Goal: Task Accomplishment & Management: Manage account settings

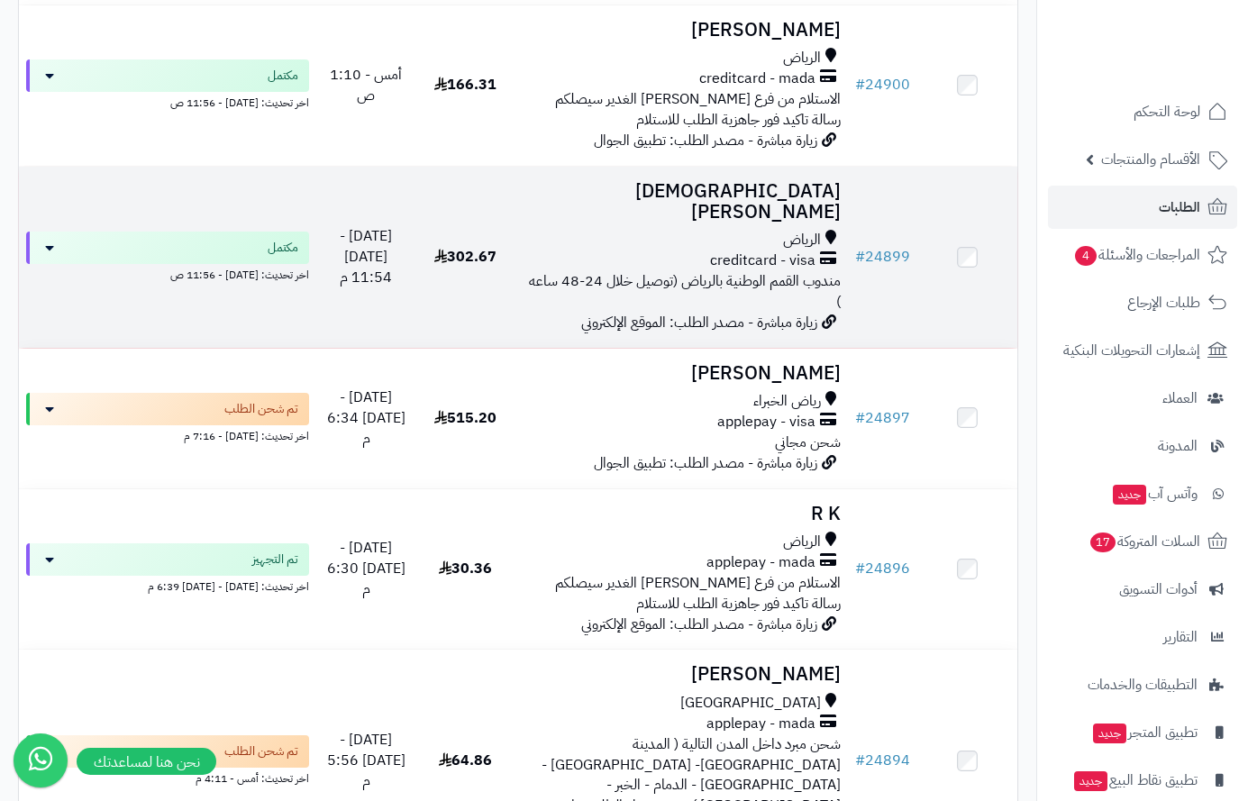
scroll to position [1081, 0]
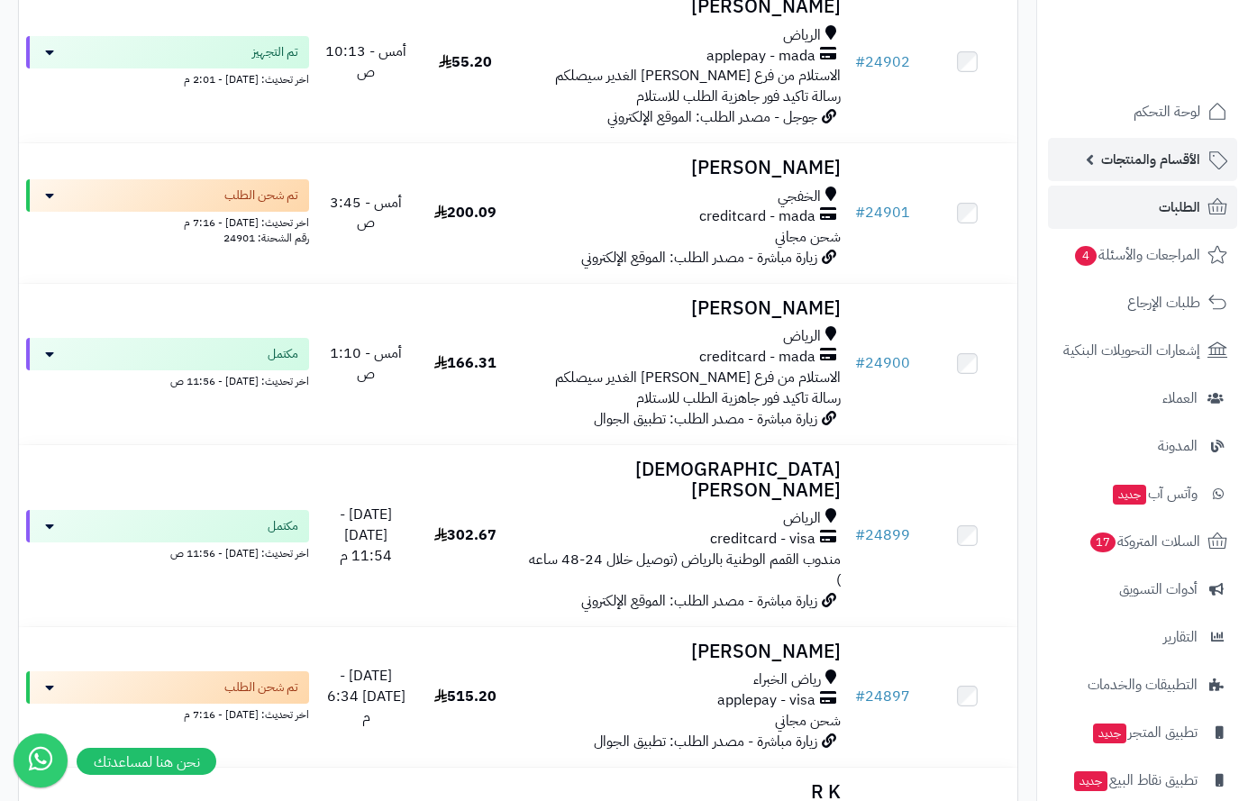
click at [1165, 160] on span "الأقسام والمنتجات" at bounding box center [1150, 159] width 99 height 25
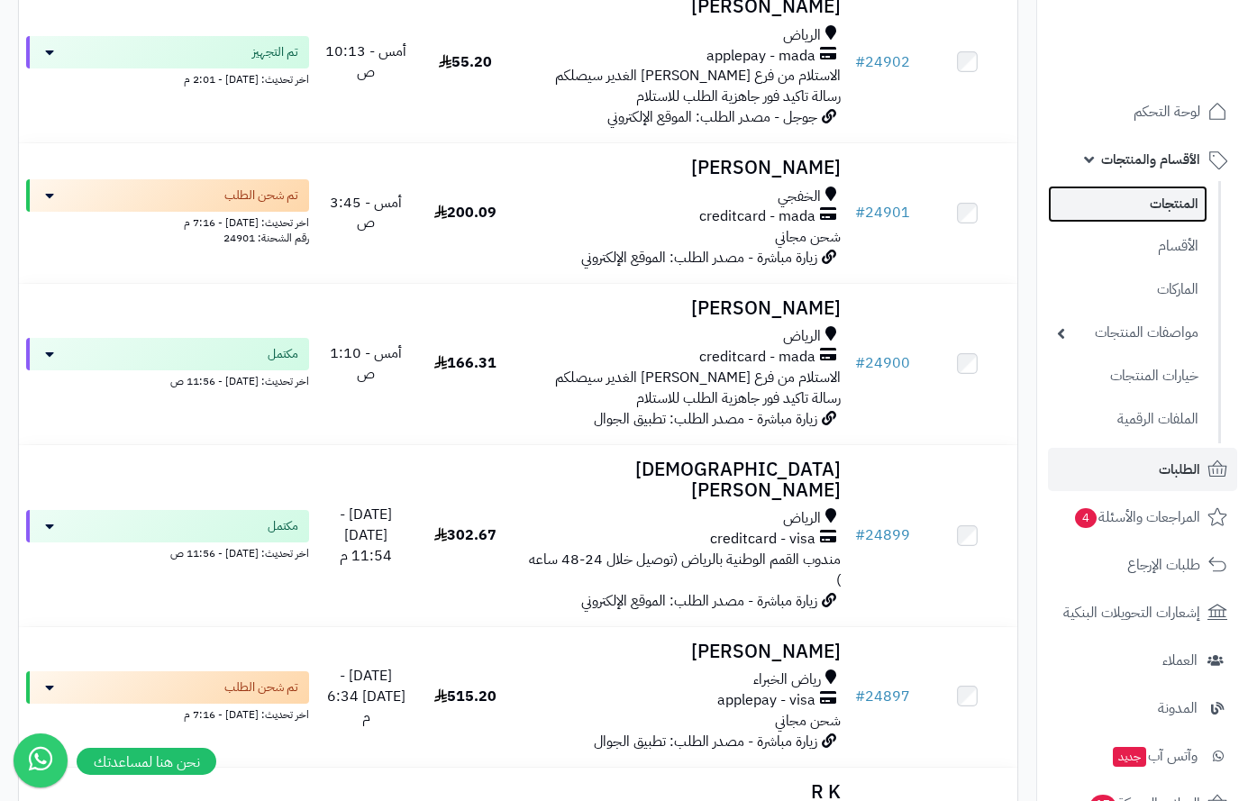
click at [1151, 197] on link "المنتجات" at bounding box center [1128, 204] width 160 height 37
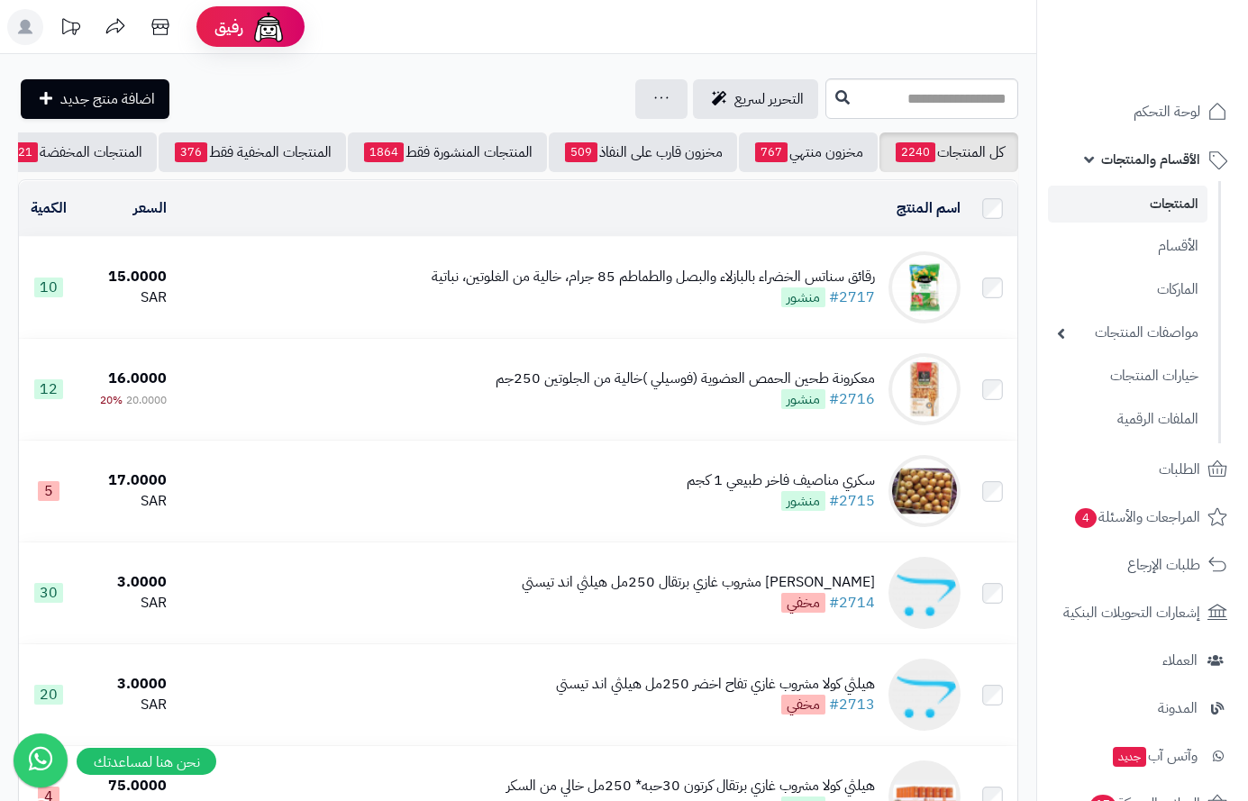
scroll to position [0, -188]
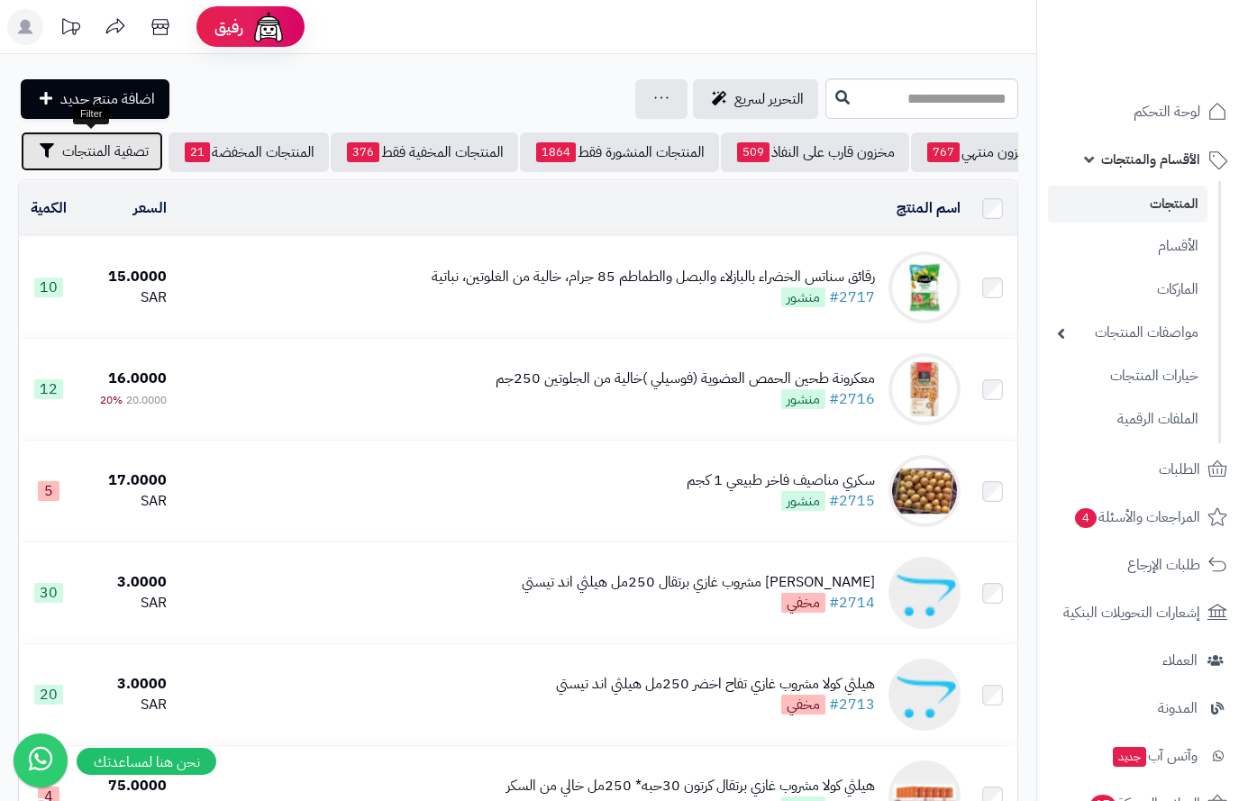
click at [115, 141] on span "تصفية المنتجات" at bounding box center [105, 152] width 87 height 22
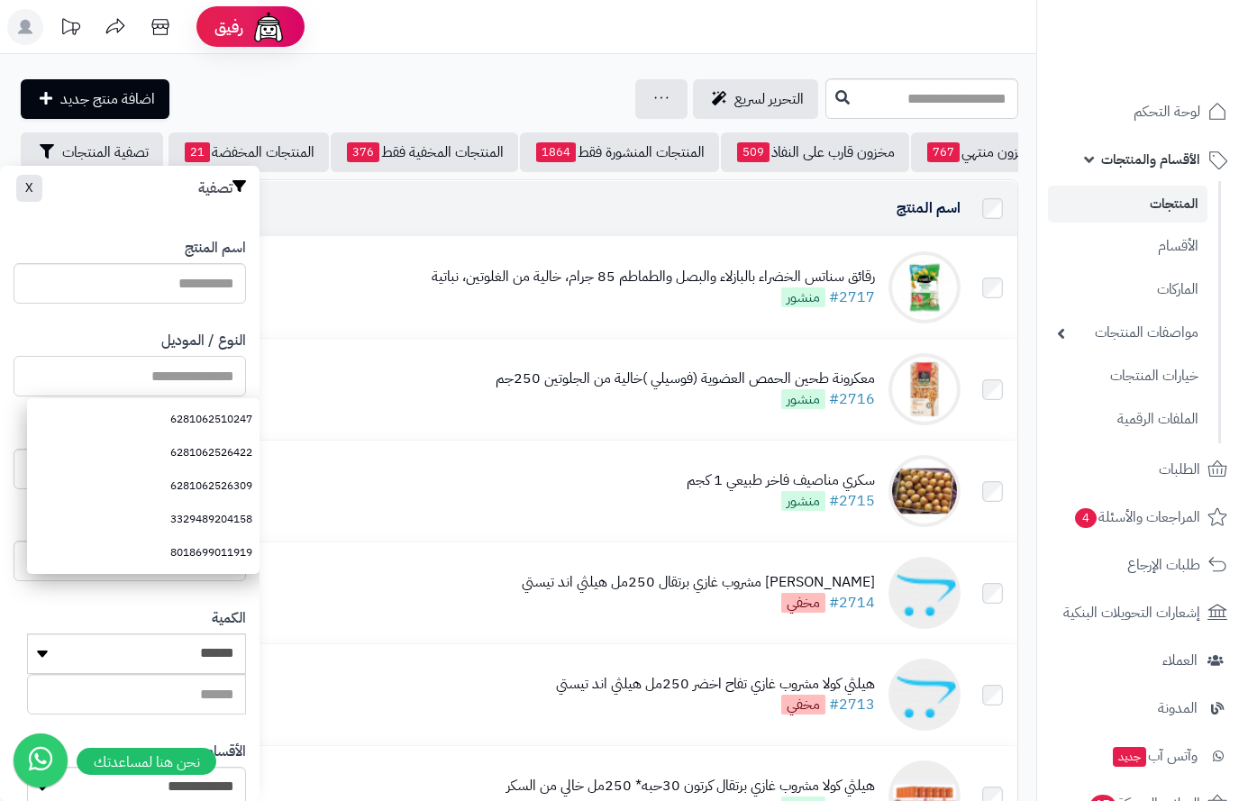
paste input "**********"
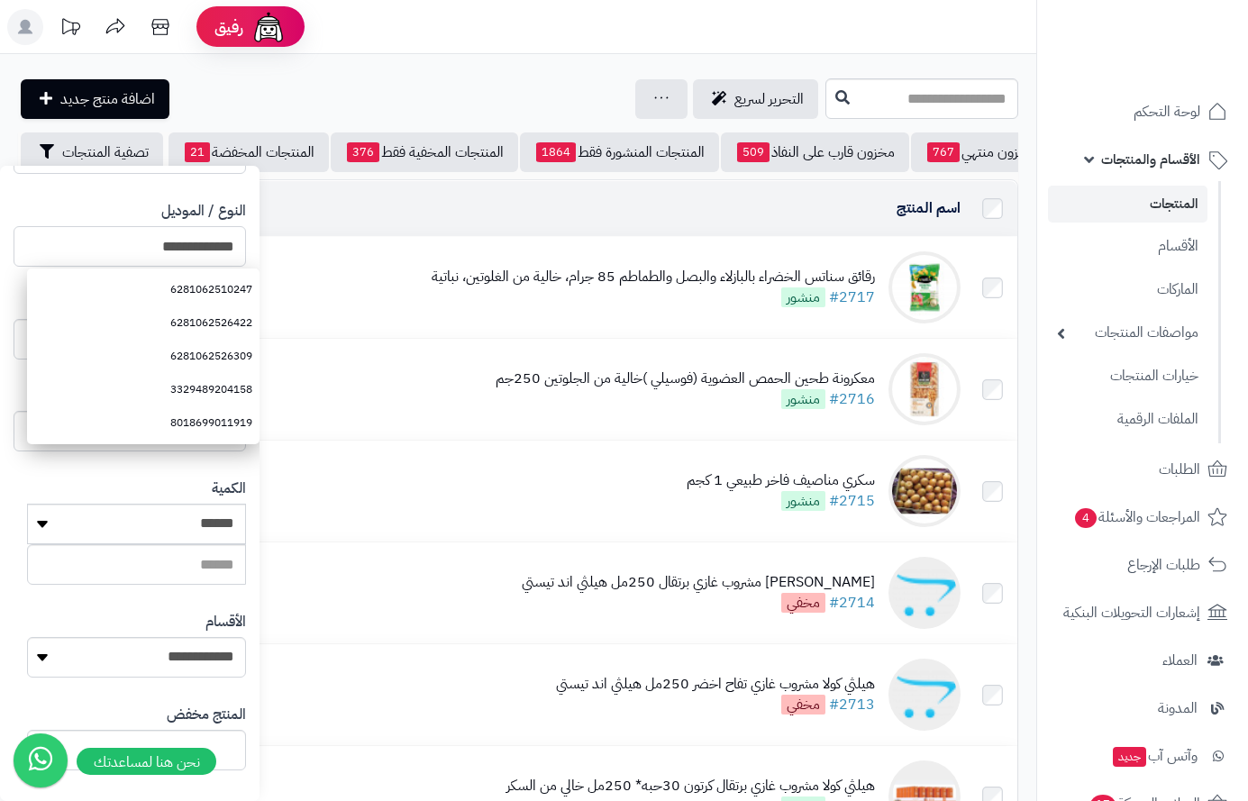
scroll to position [301, 0]
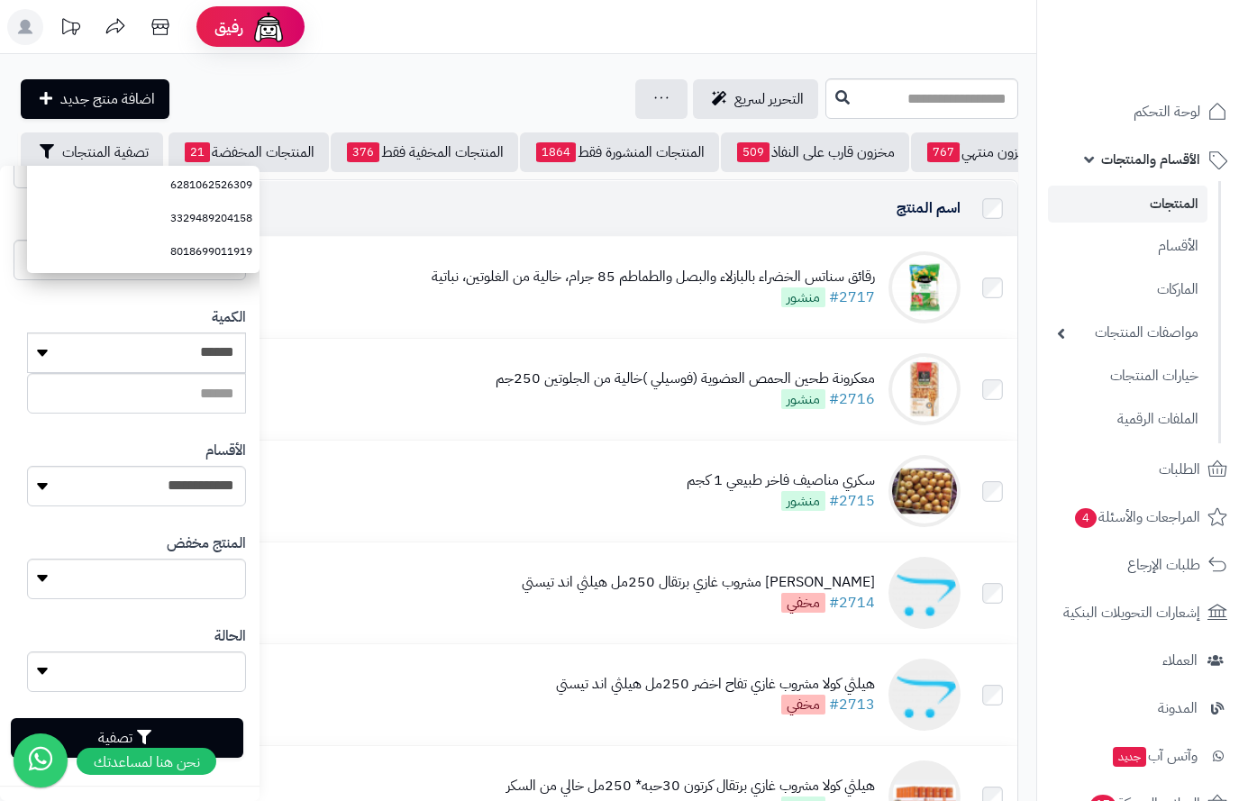
type input "**********"
click at [219, 737] on button "تصفية" at bounding box center [127, 738] width 232 height 40
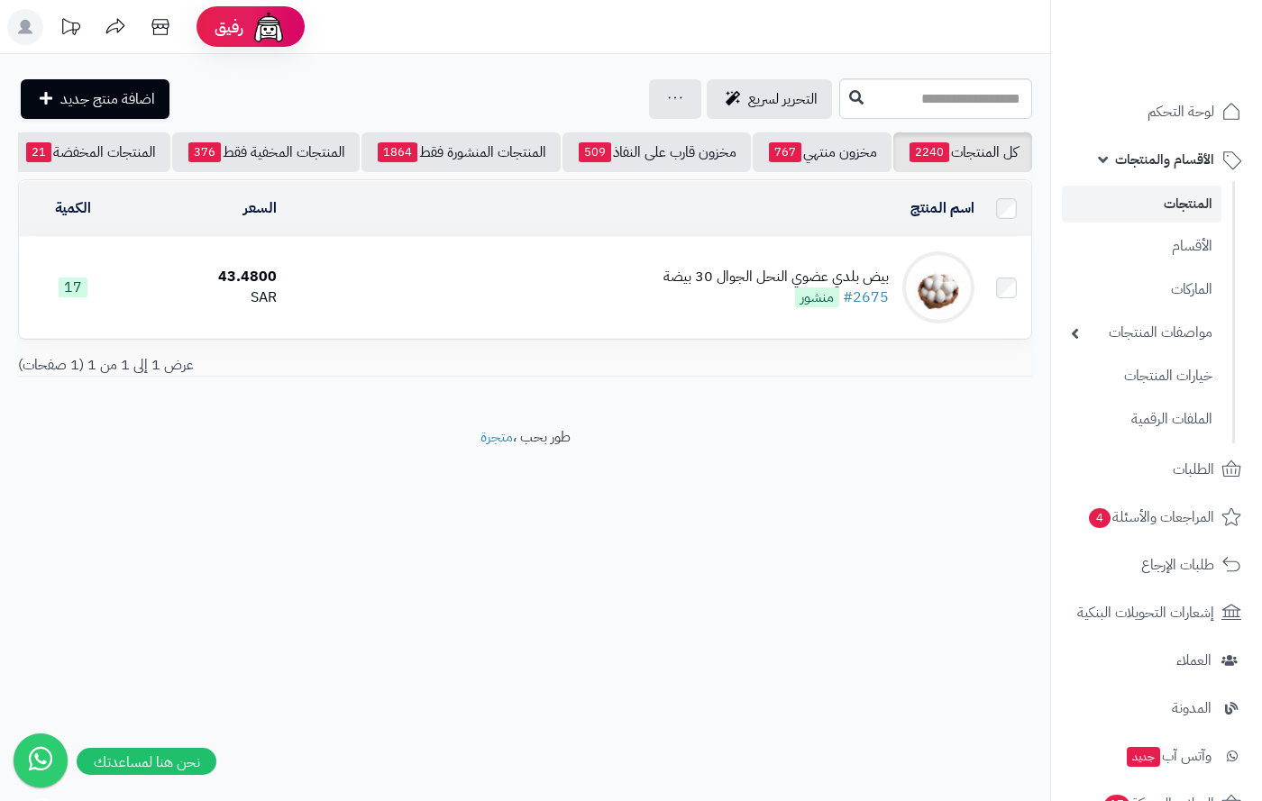
click at [816, 287] on div "بيض بلدي عضوي النحل الجوال 30 بيضة" at bounding box center [775, 277] width 225 height 21
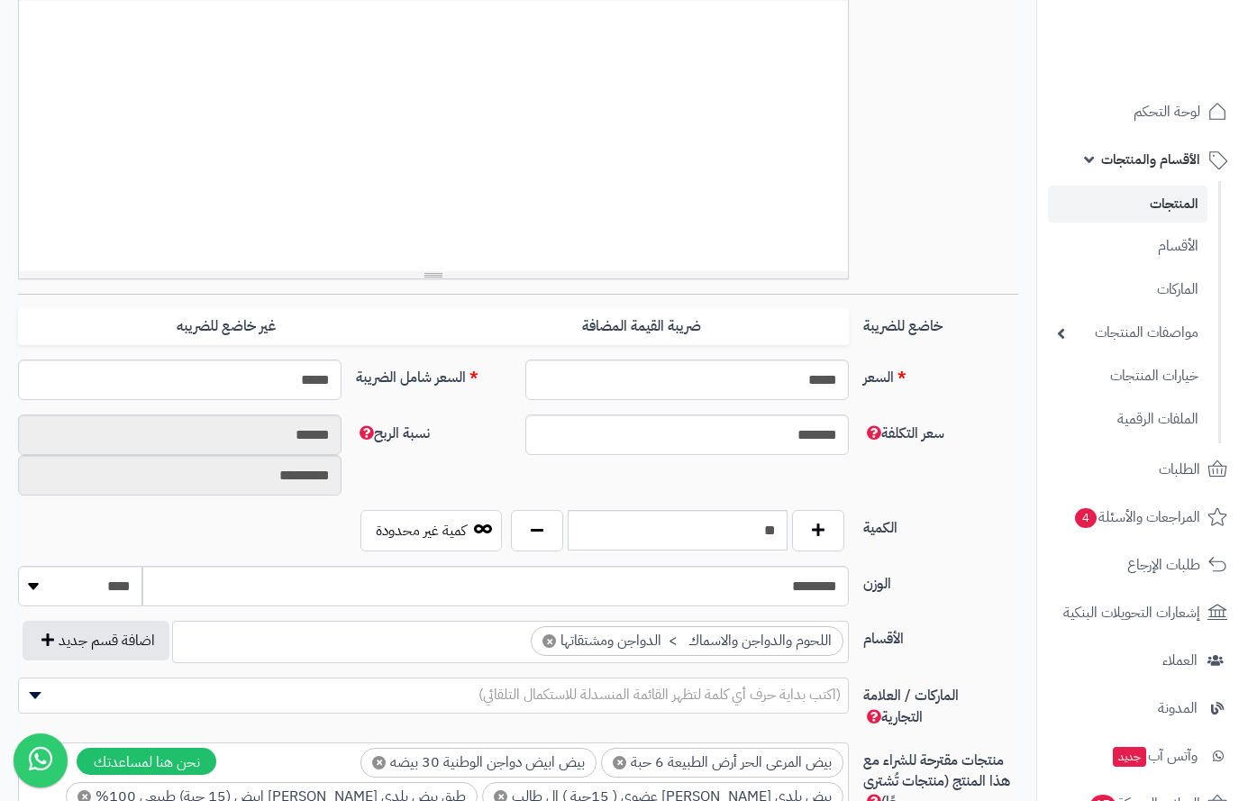
scroll to position [721, 0]
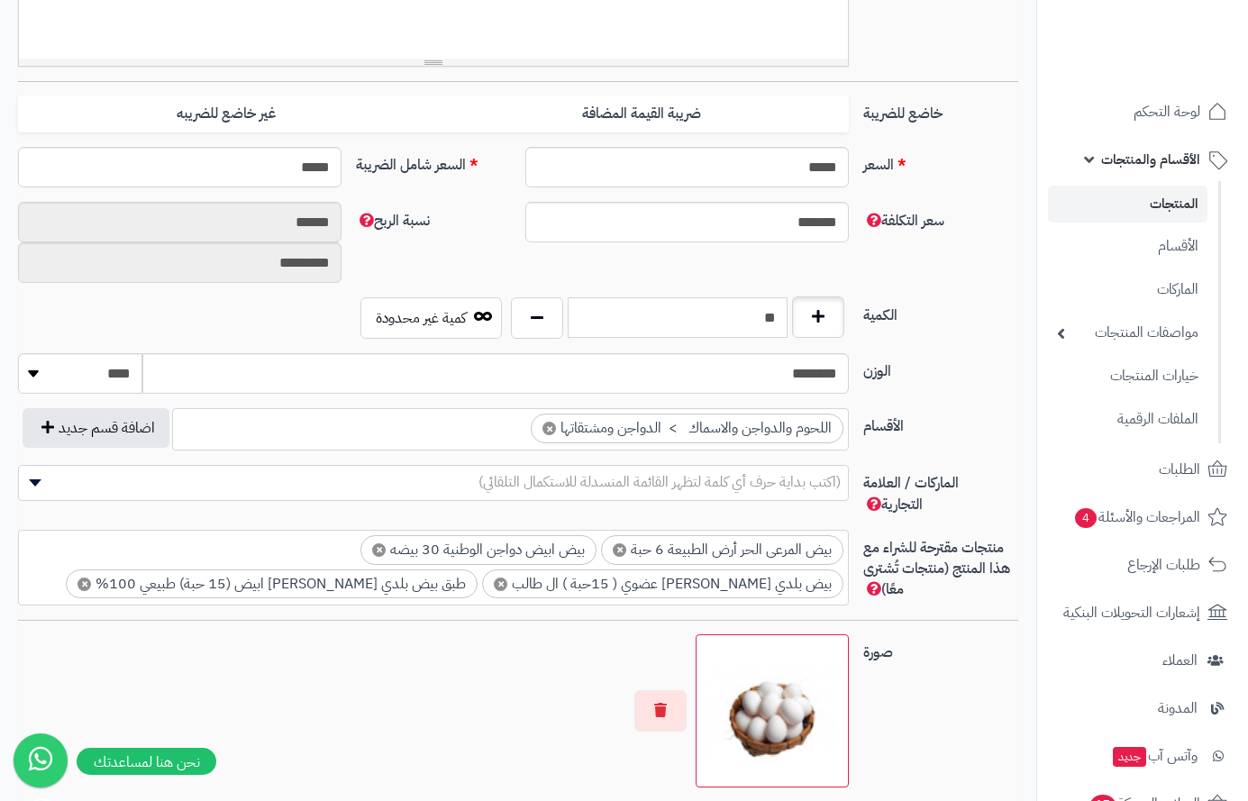
drag, startPoint x: 757, startPoint y: 321, endPoint x: 803, endPoint y: 320, distance: 46.0
click at [803, 320] on div "**" at bounding box center [677, 317] width 343 height 41
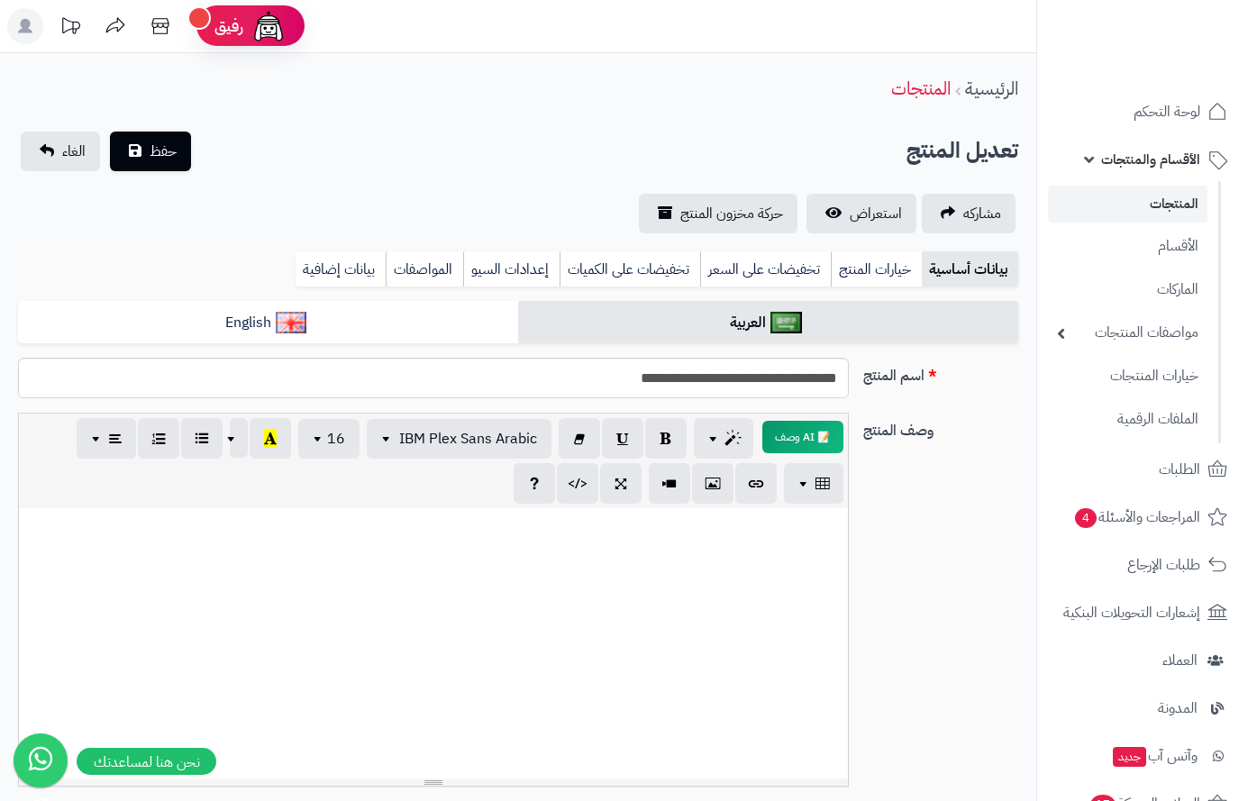
scroll to position [0, 0]
type input "*"
click at [333, 261] on link "بيانات إضافية" at bounding box center [341, 270] width 90 height 36
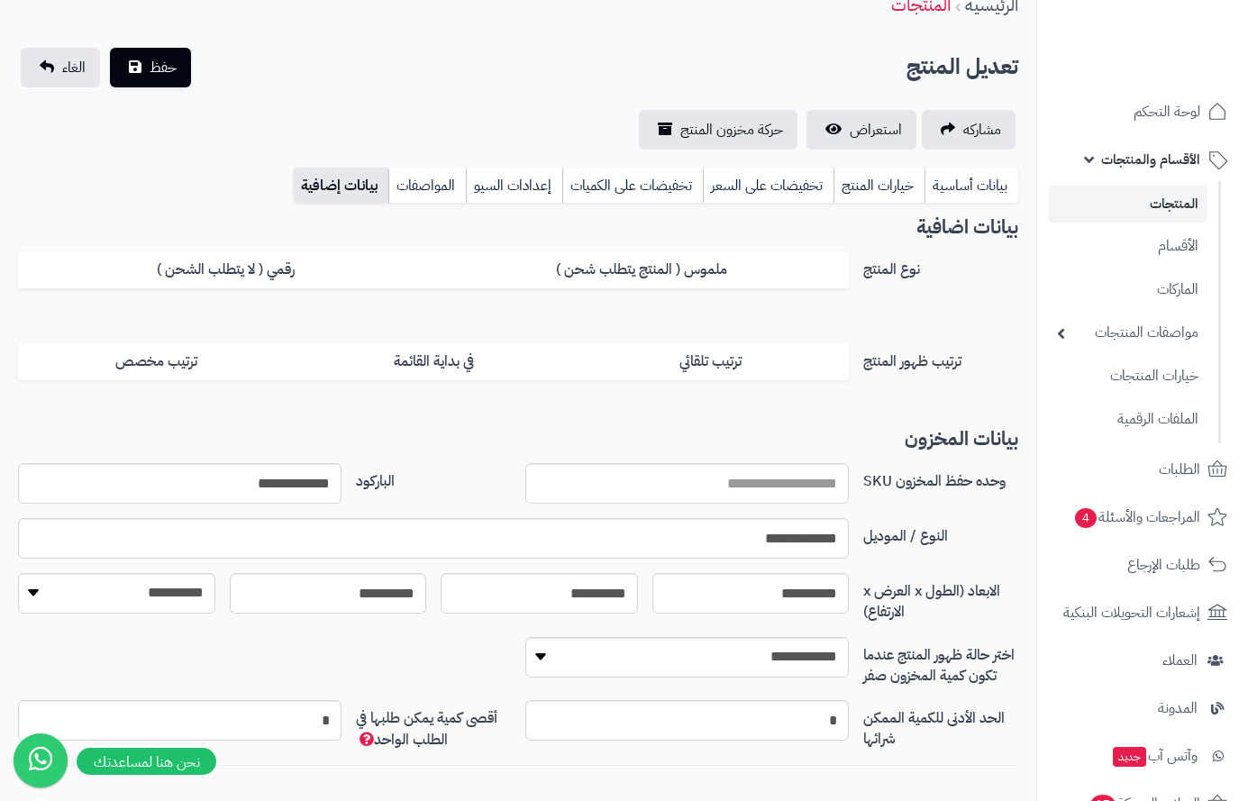
scroll to position [90, 0]
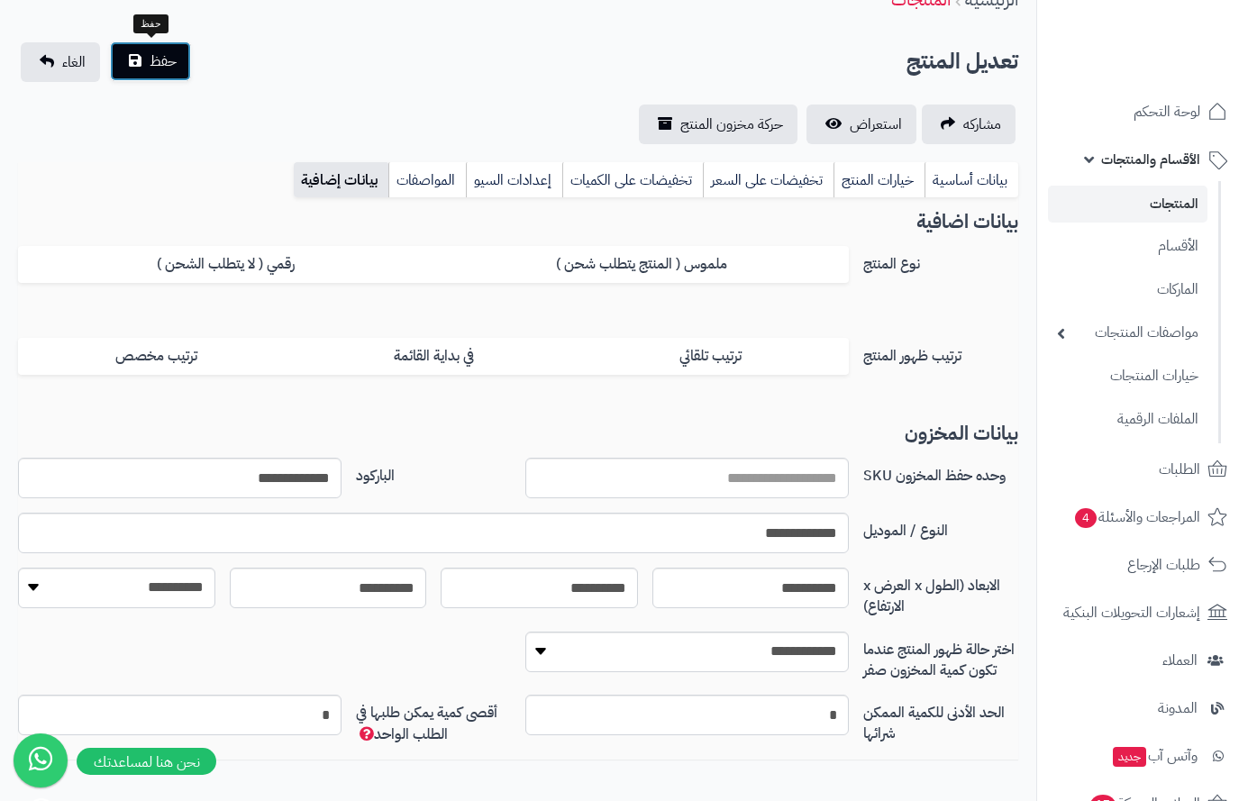
click at [171, 56] on span "حفظ" at bounding box center [163, 61] width 27 height 22
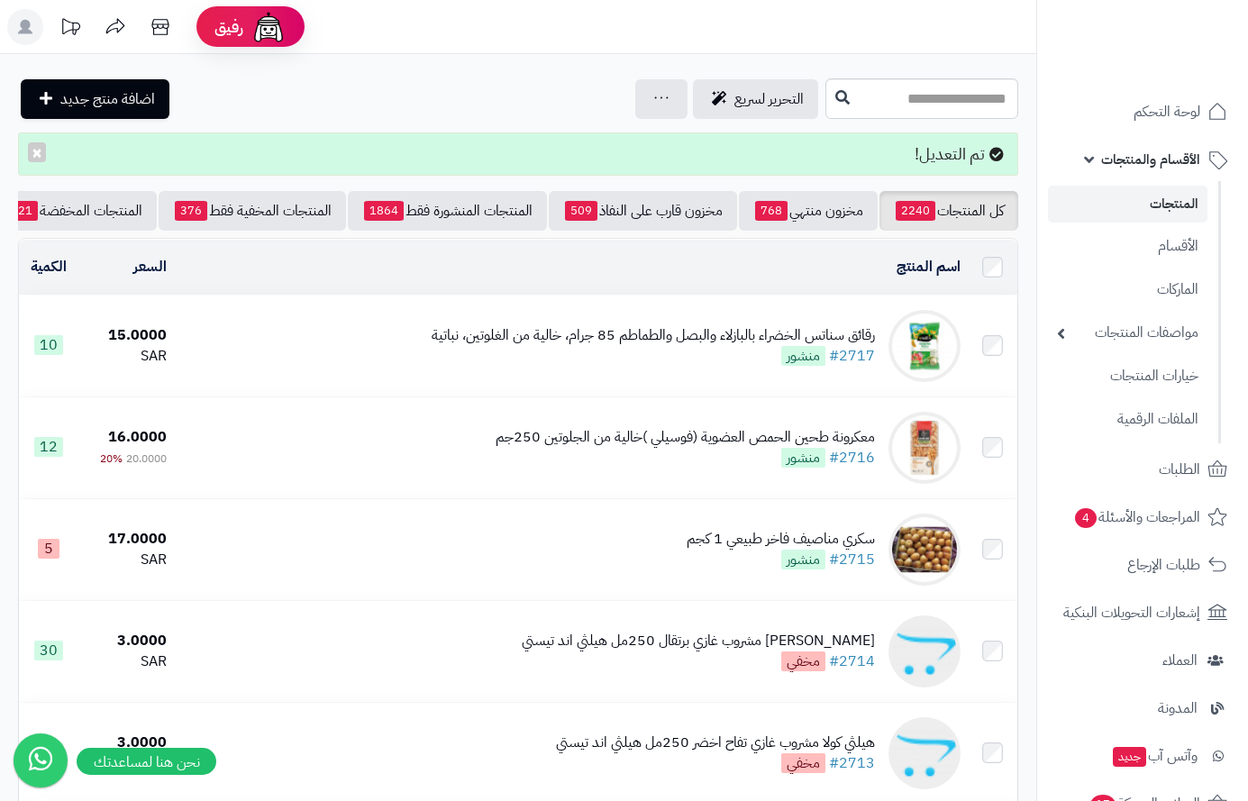
scroll to position [0, -188]
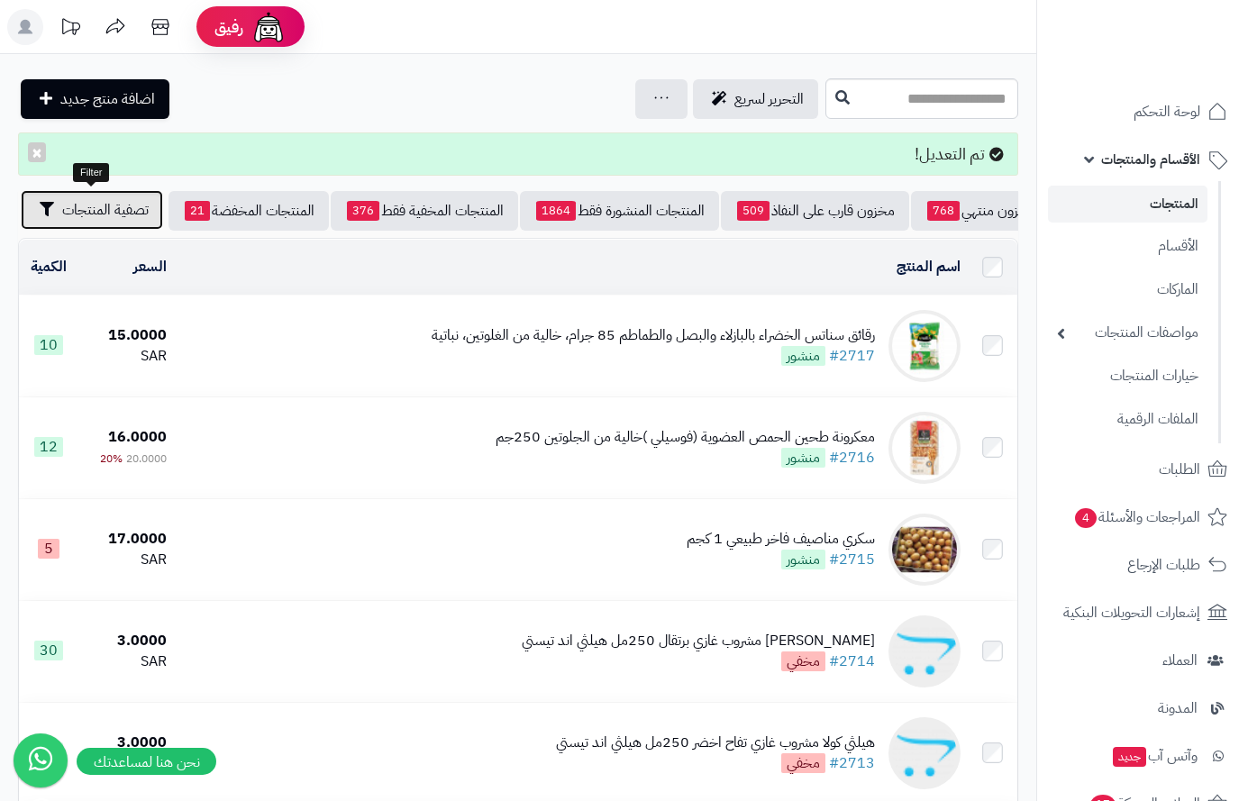
drag, startPoint x: 120, startPoint y: 219, endPoint x: 121, endPoint y: 292, distance: 73.0
click at [118, 223] on button "تصفية المنتجات" at bounding box center [92, 211] width 142 height 40
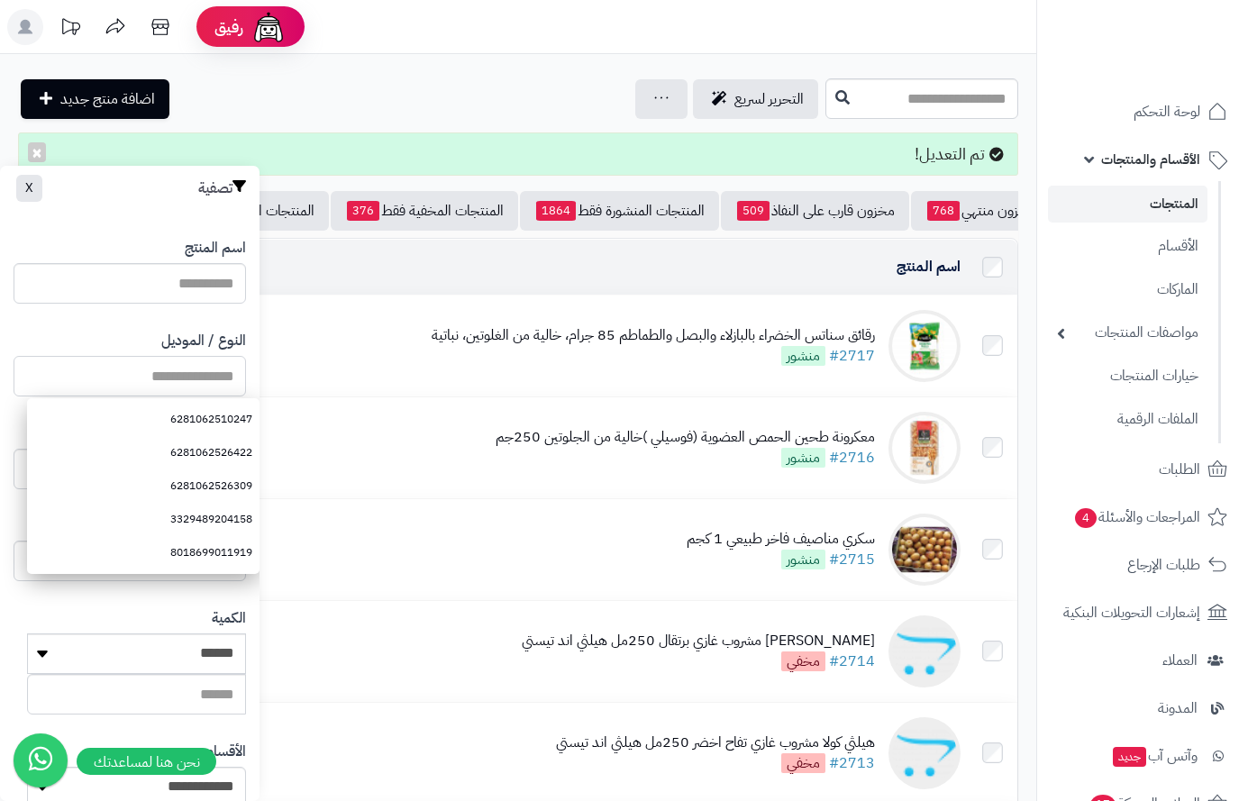
paste input "**********"
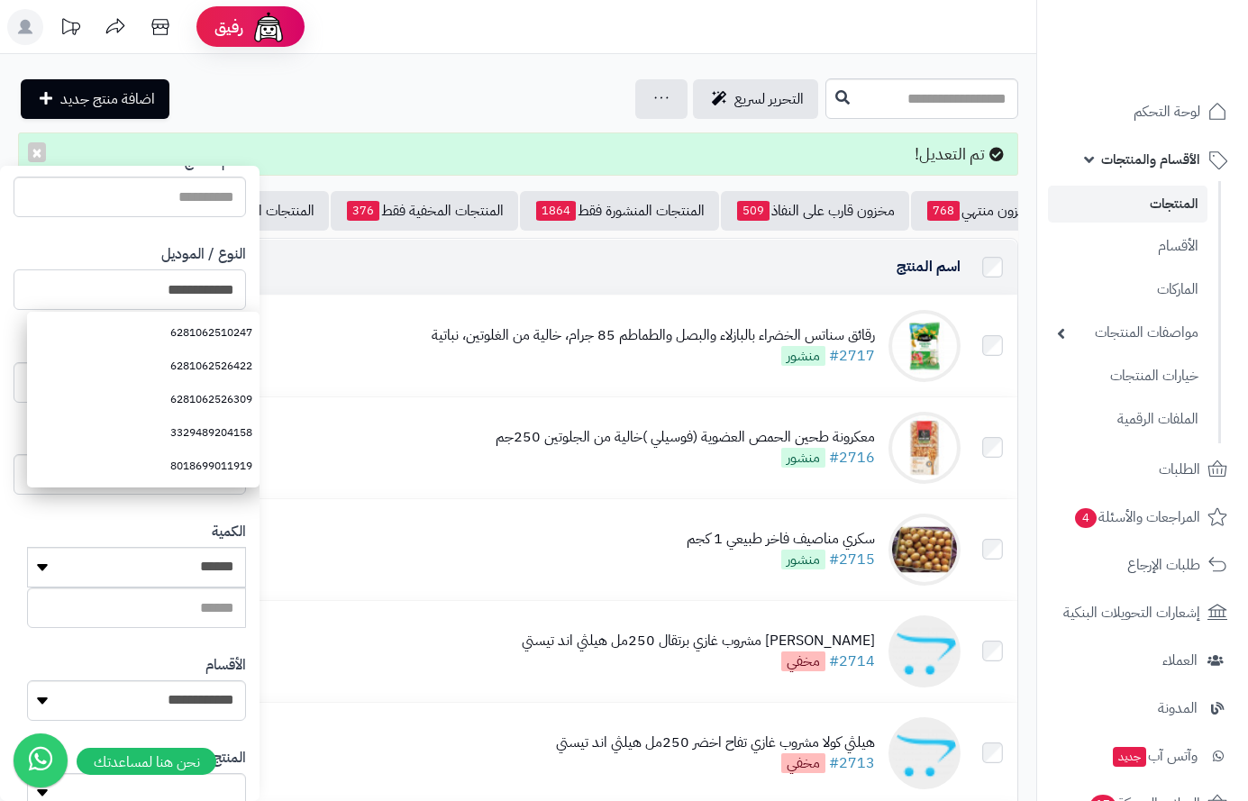
scroll to position [301, 0]
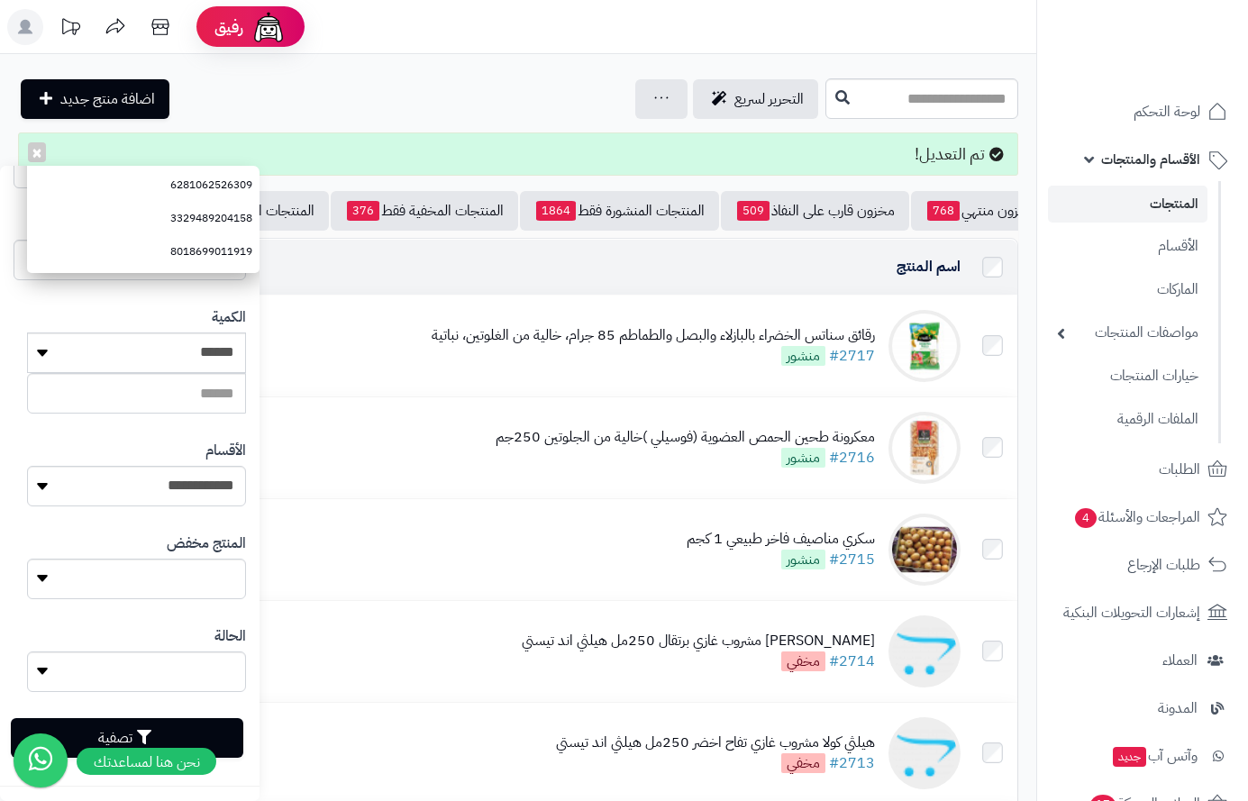
type input "**********"
click at [209, 739] on button "تصفية" at bounding box center [127, 738] width 232 height 40
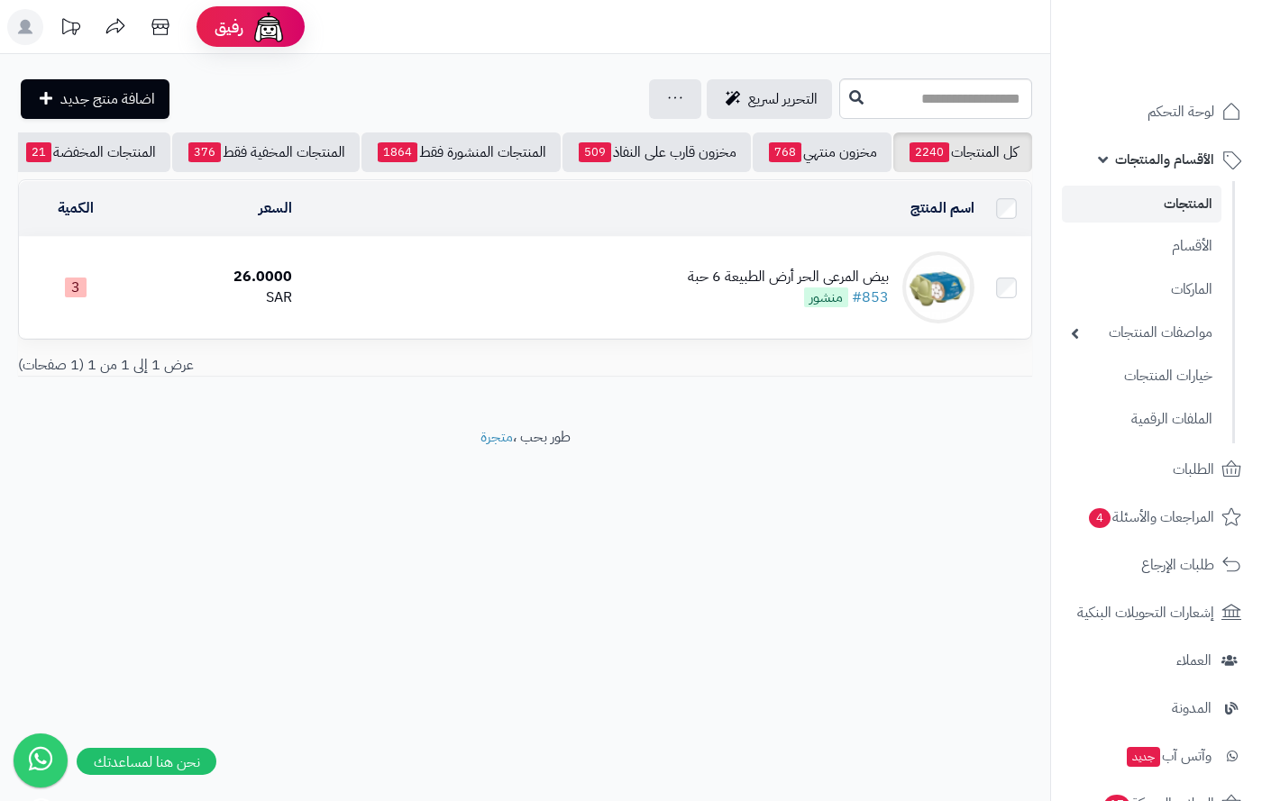
click at [724, 287] on div "بيض المرعى الحر أرض الطبيعة 6 حبة" at bounding box center [788, 277] width 201 height 21
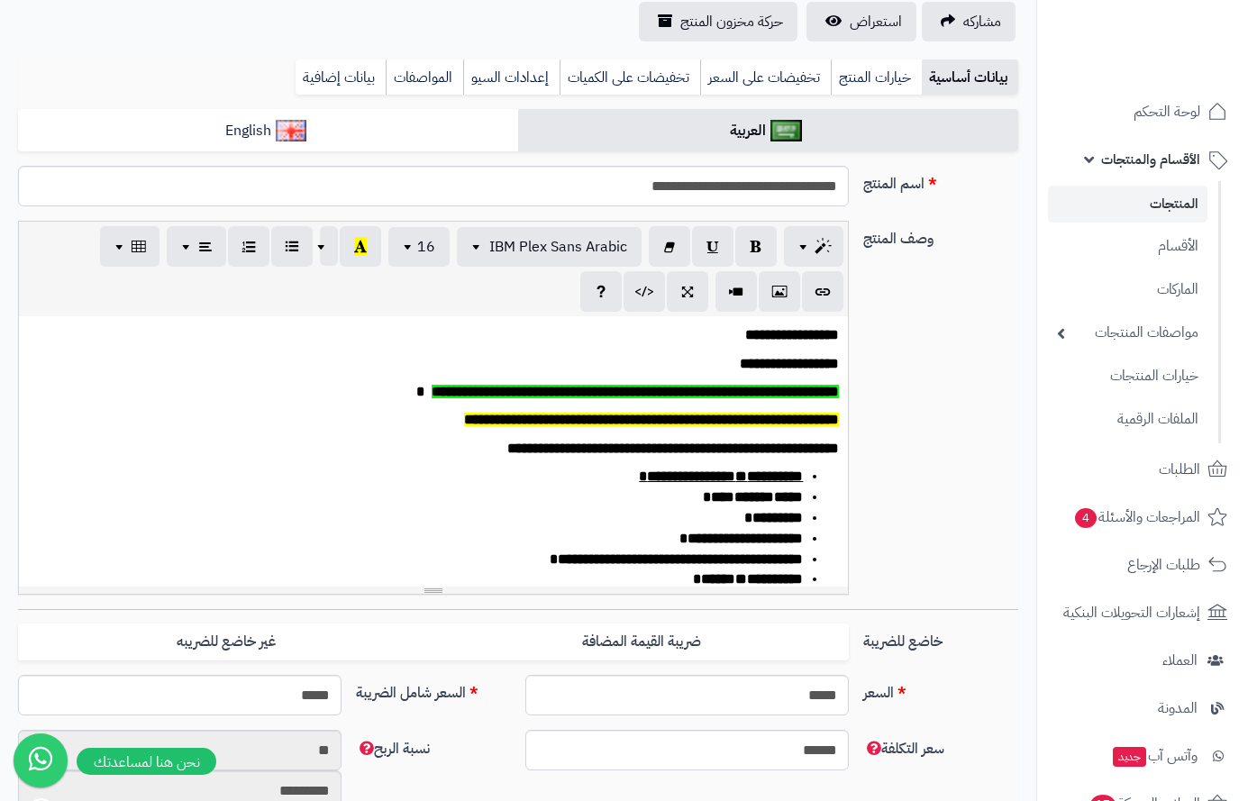
scroll to position [451, 0]
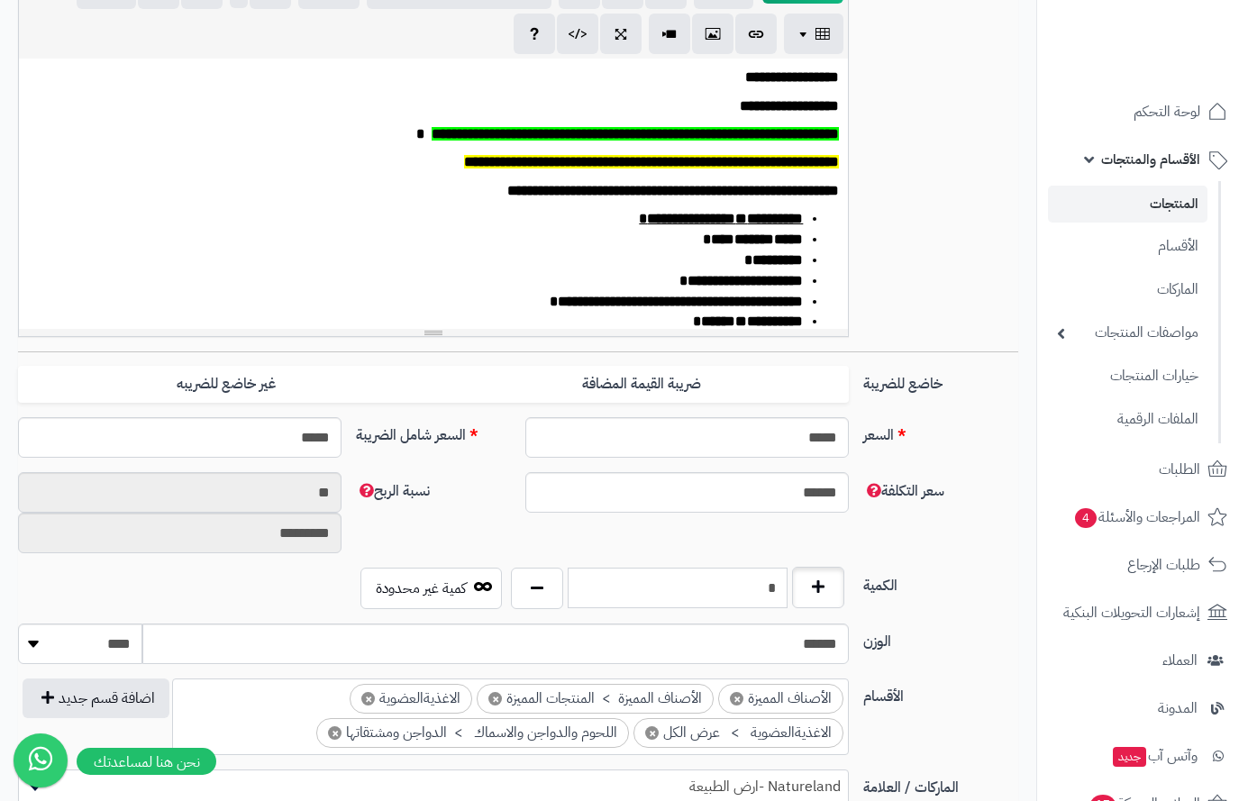
drag, startPoint x: 747, startPoint y: 591, endPoint x: 825, endPoint y: 594, distance: 78.4
click at [825, 594] on div "*" at bounding box center [677, 588] width 343 height 41
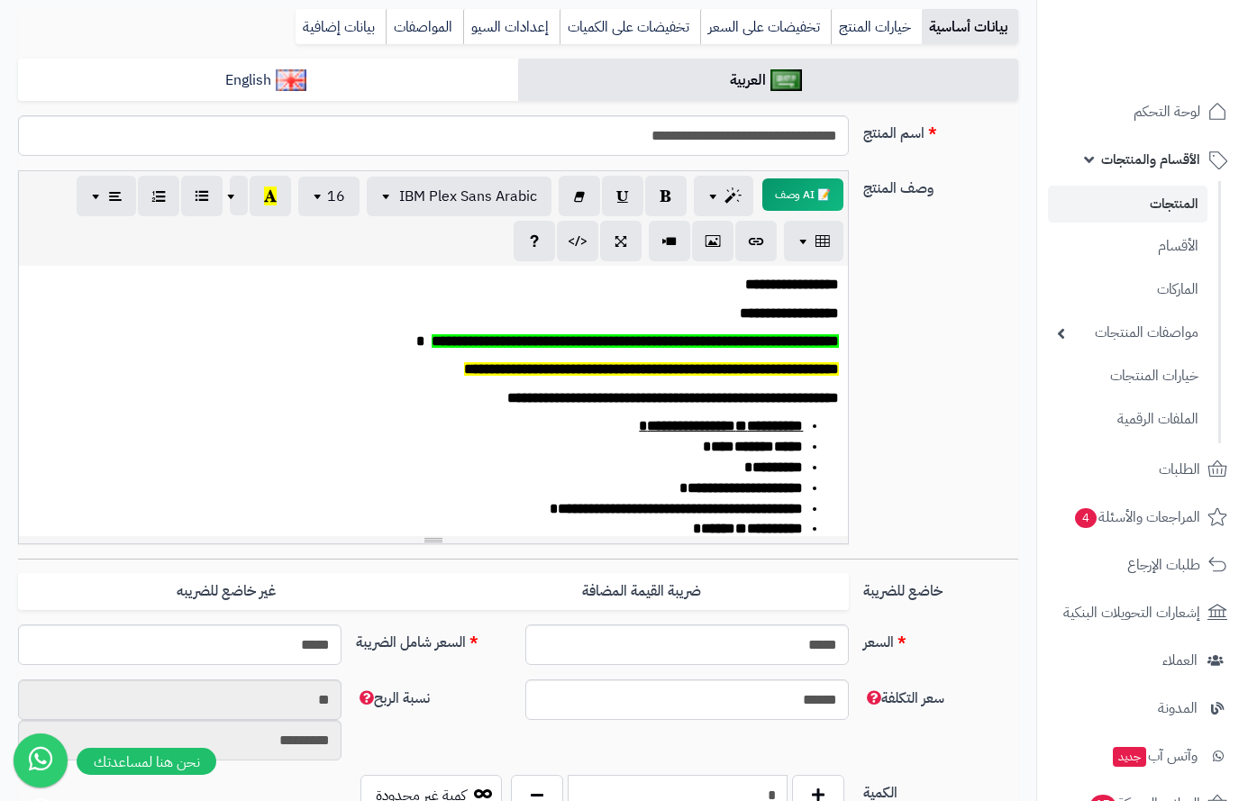
scroll to position [0, 0]
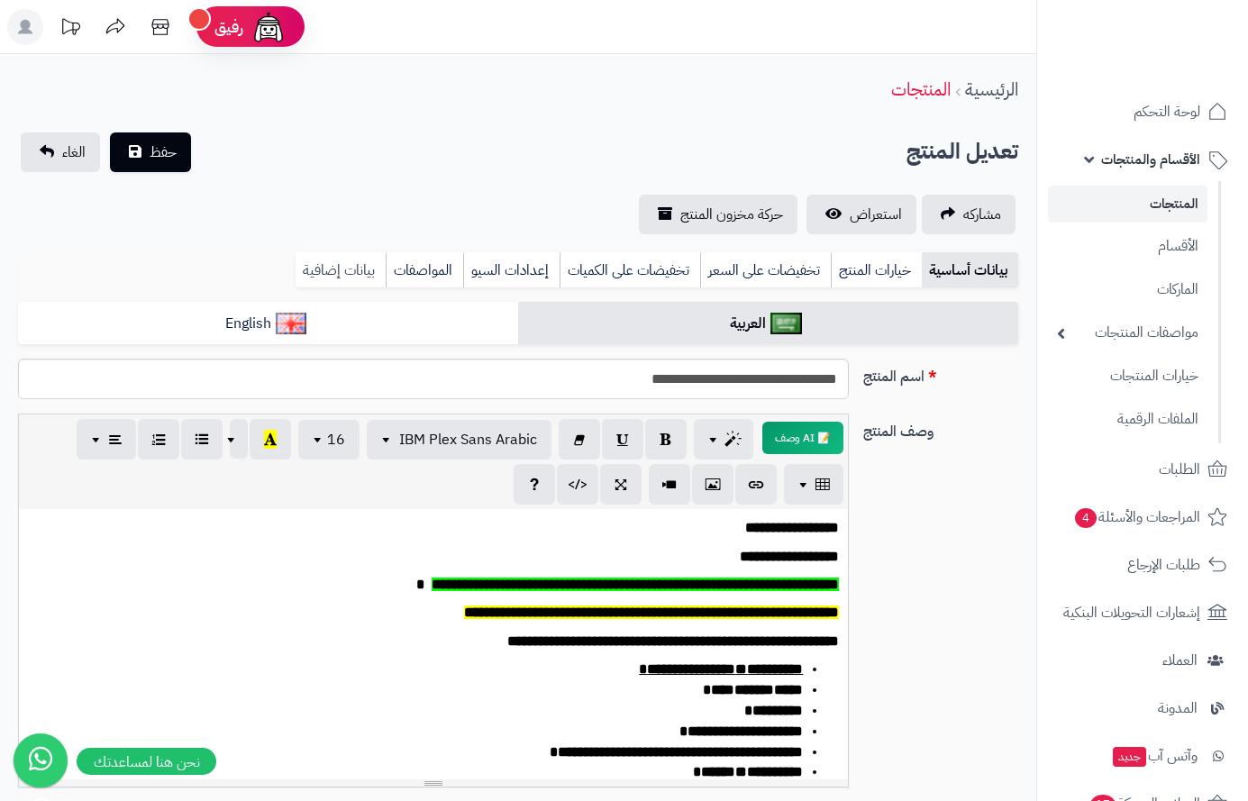
type input "*"
click at [317, 271] on link "بيانات إضافية" at bounding box center [341, 270] width 90 height 36
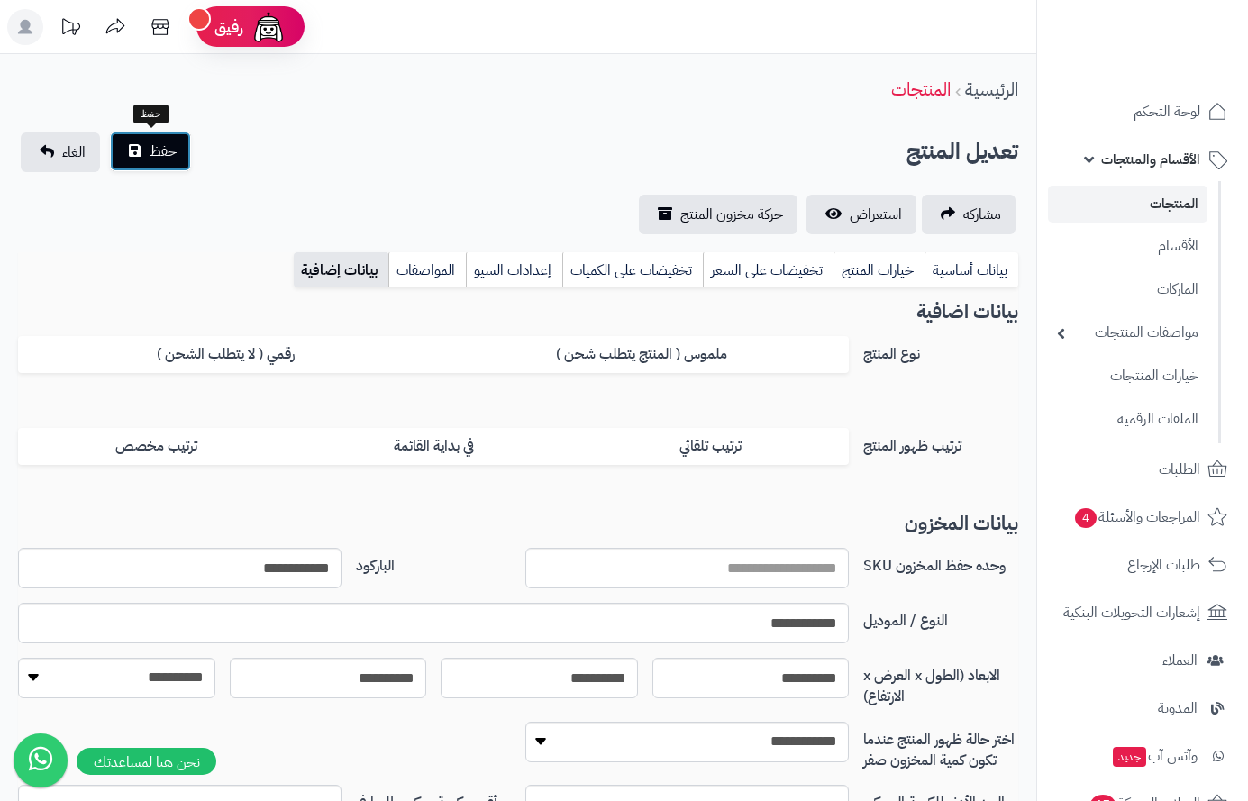
click at [168, 137] on button "حفظ" at bounding box center [150, 152] width 81 height 40
